Goal: Download file/media

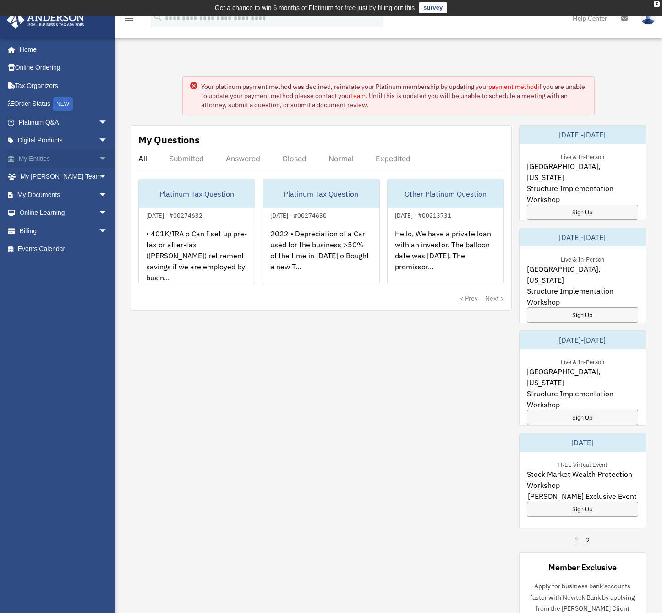
click at [41, 157] on link "My Entities arrow_drop_down" at bounding box center [63, 158] width 115 height 18
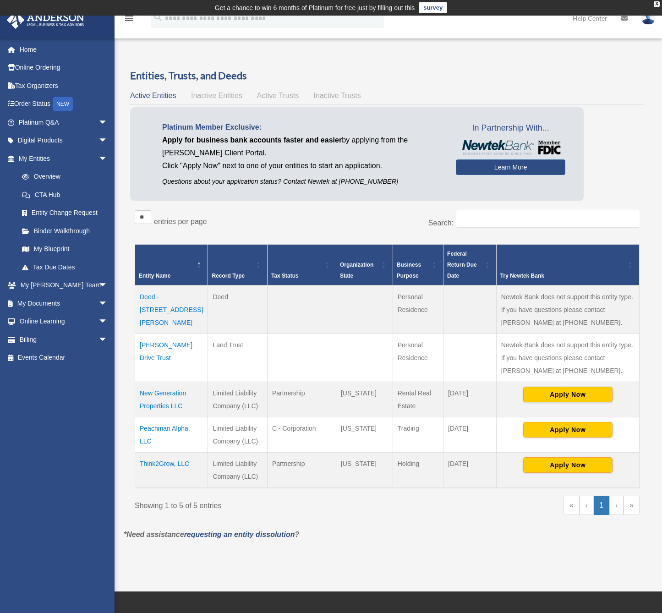
click at [163, 345] on td "[PERSON_NAME] Drive Trust" at bounding box center [171, 357] width 73 height 48
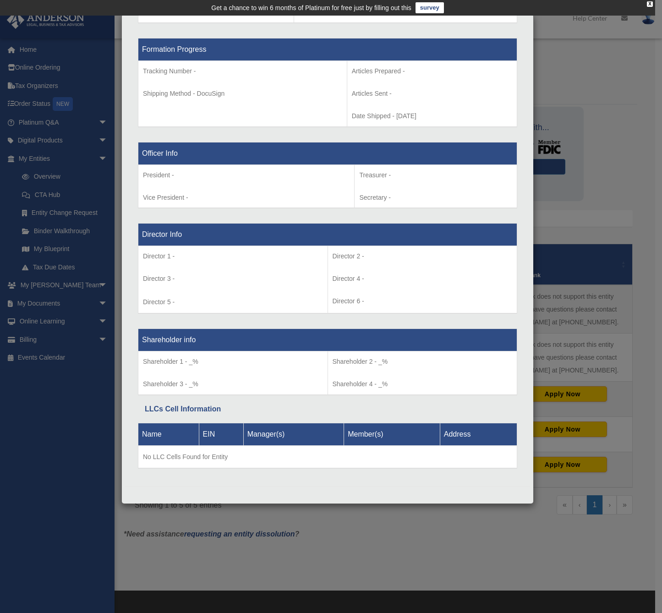
click at [38, 304] on div "Details × Articles Sent Organizational Date" at bounding box center [331, 306] width 662 height 613
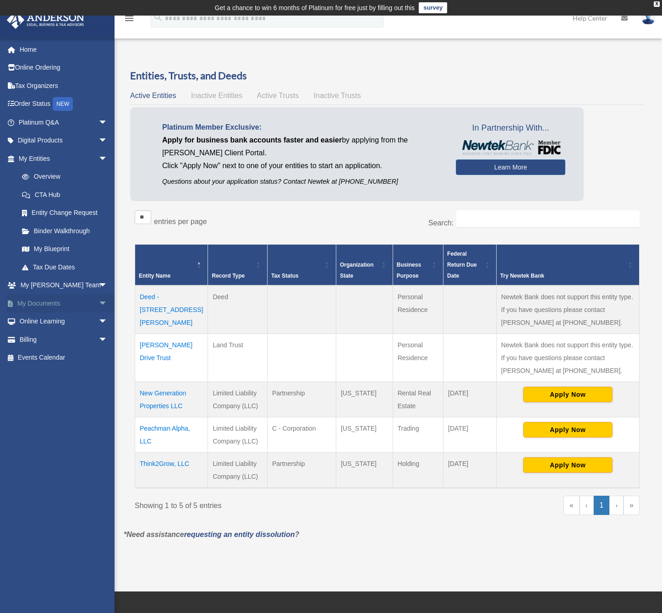
click at [38, 304] on link "My Documents arrow_drop_down" at bounding box center [63, 303] width 115 height 18
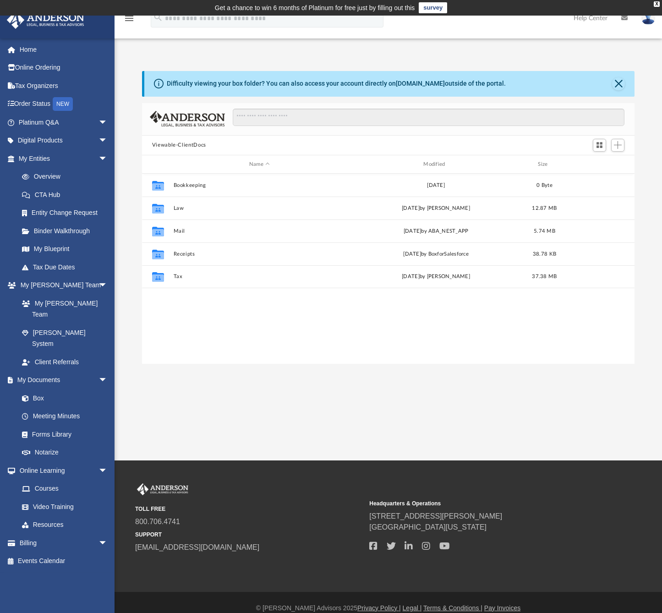
scroll to position [201, 485]
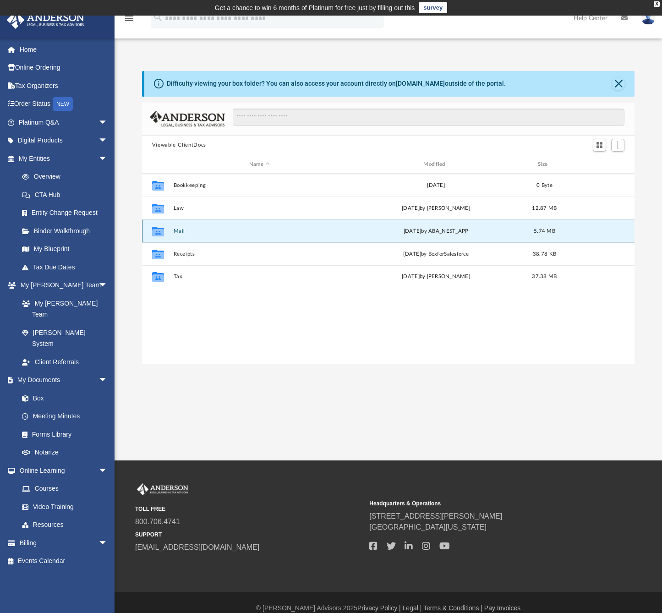
click at [179, 231] on button "Mail" at bounding box center [259, 231] width 172 height 6
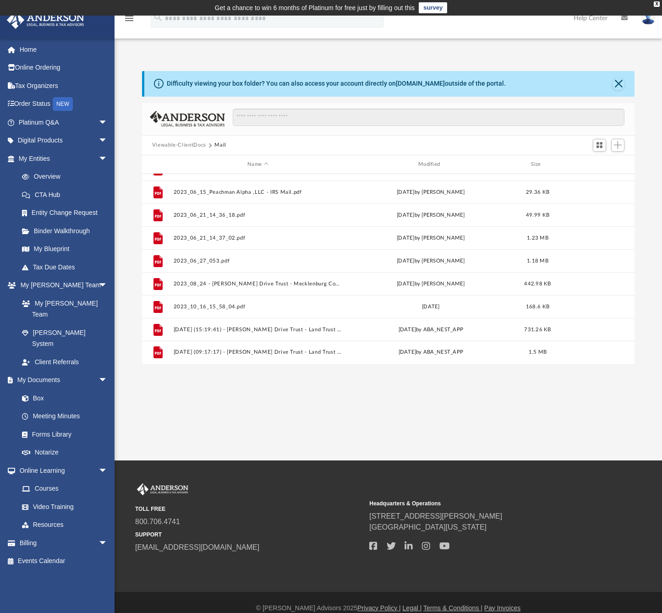
scroll to position [16, 0]
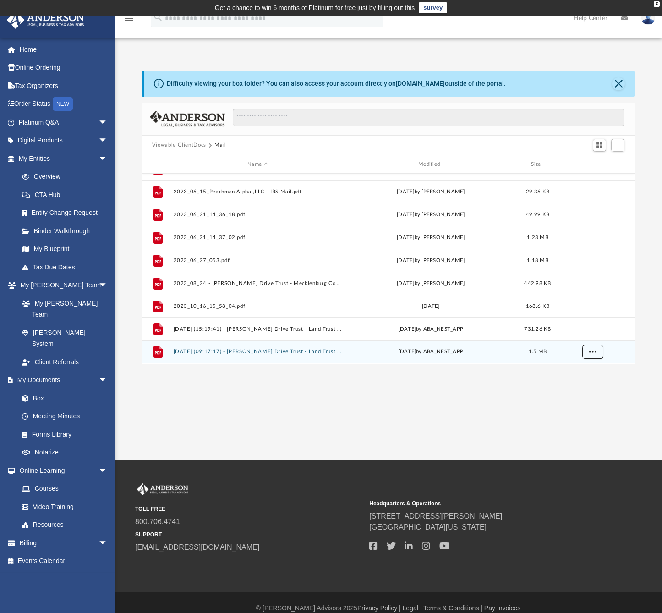
click at [592, 351] on span "More options" at bounding box center [591, 351] width 7 height 5
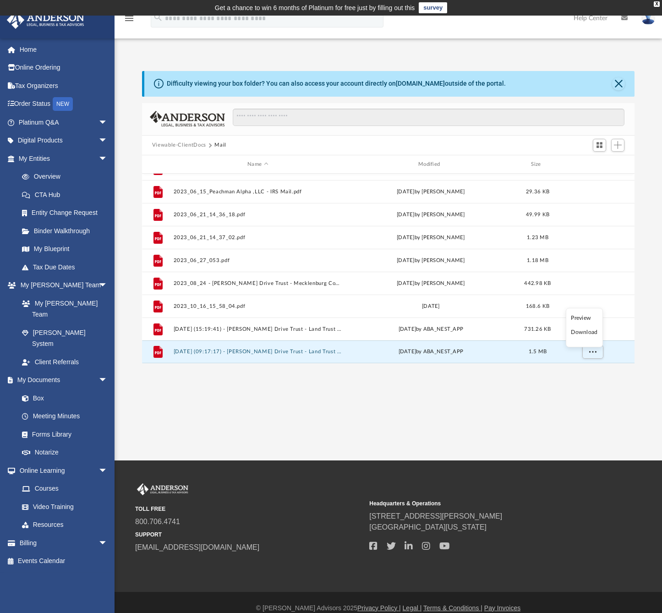
click at [587, 331] on li "Download" at bounding box center [584, 332] width 27 height 10
